Goal: Information Seeking & Learning: Learn about a topic

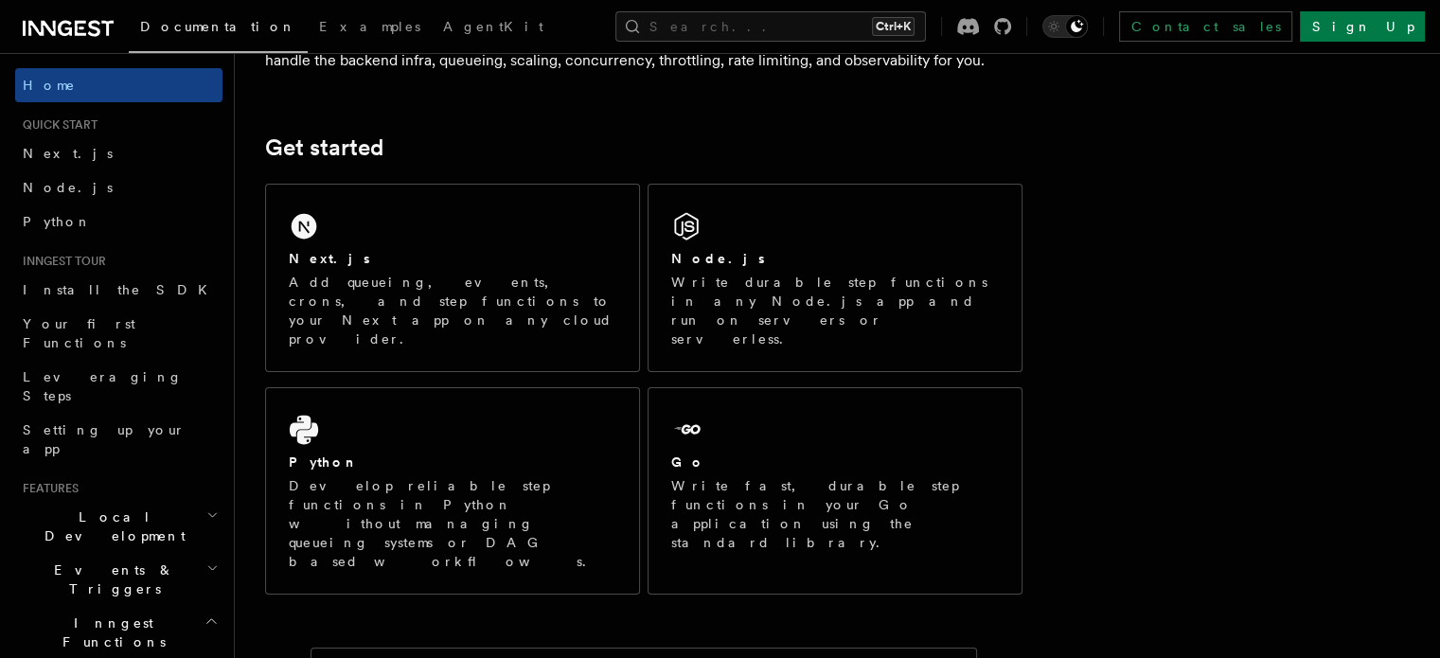
scroll to position [326, 0]
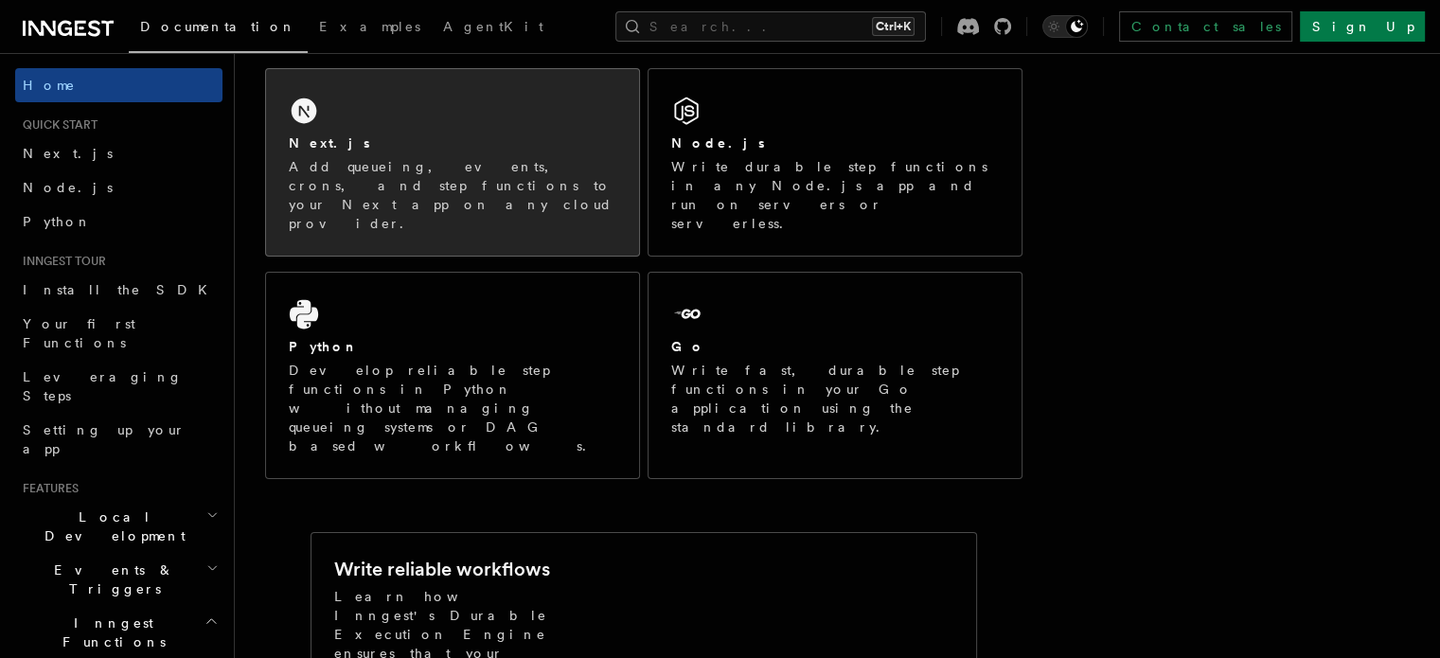
click at [455, 120] on div "Next.js Add queueing, events, crons, and step functions to your Next app on any…" at bounding box center [452, 162] width 373 height 187
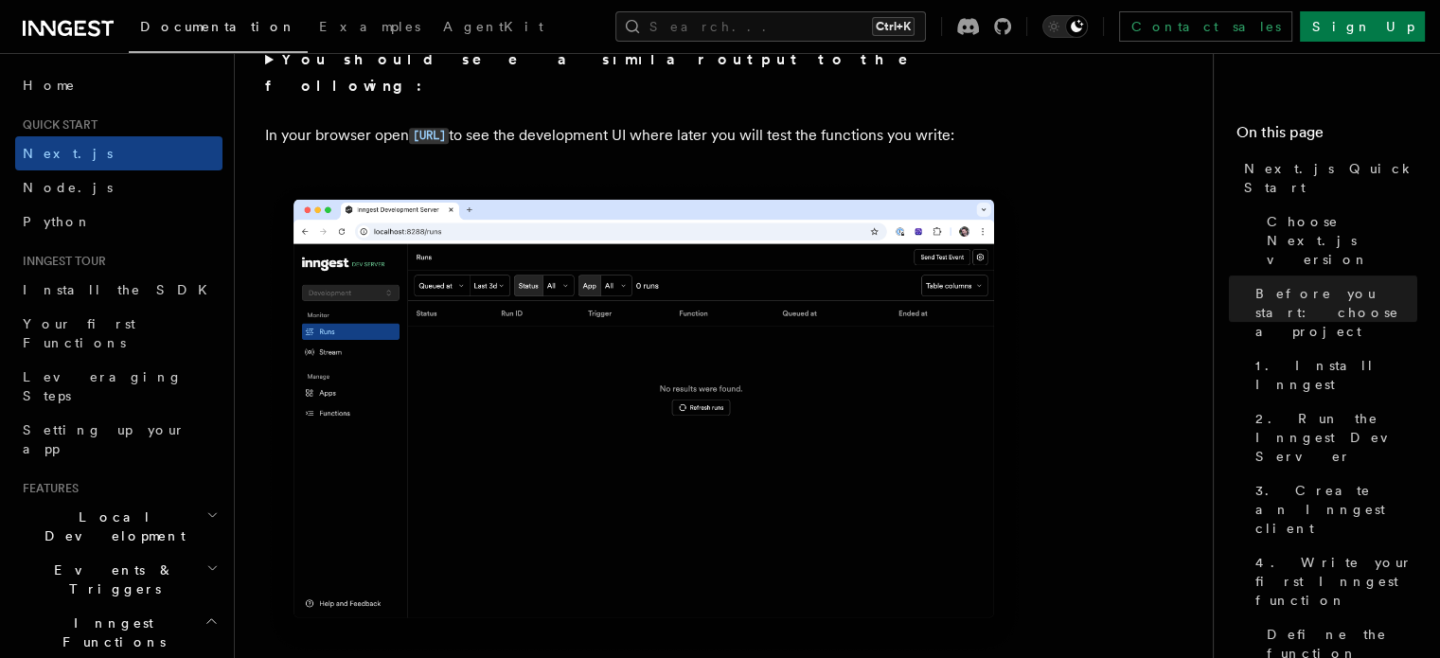
scroll to position [1617, 0]
